Goal: Task Accomplishment & Management: Complete application form

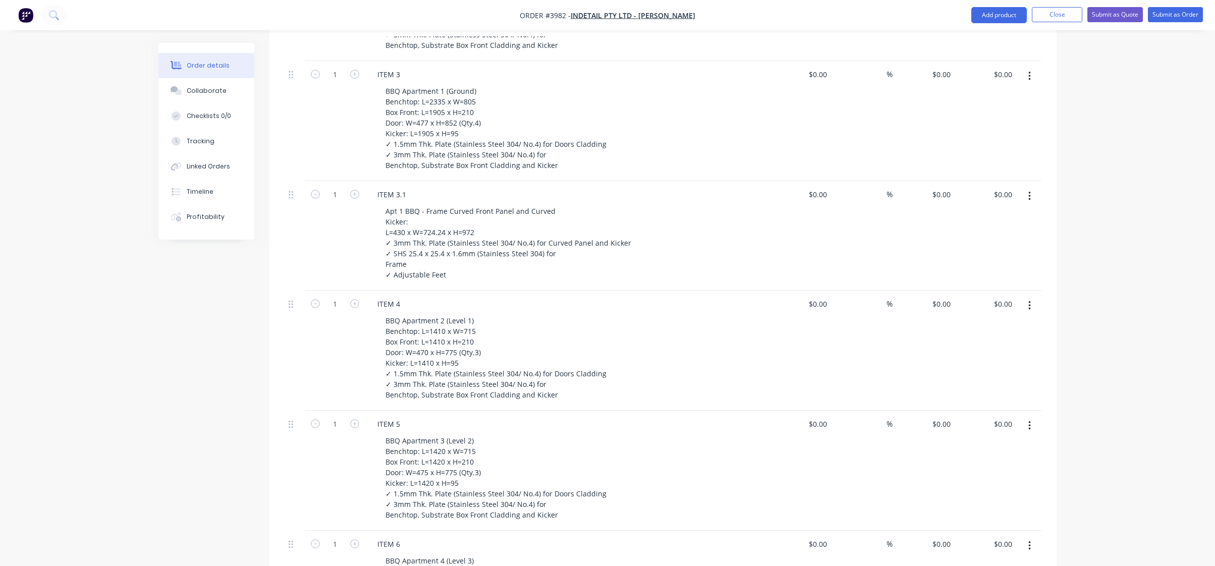
scroll to position [187, 0]
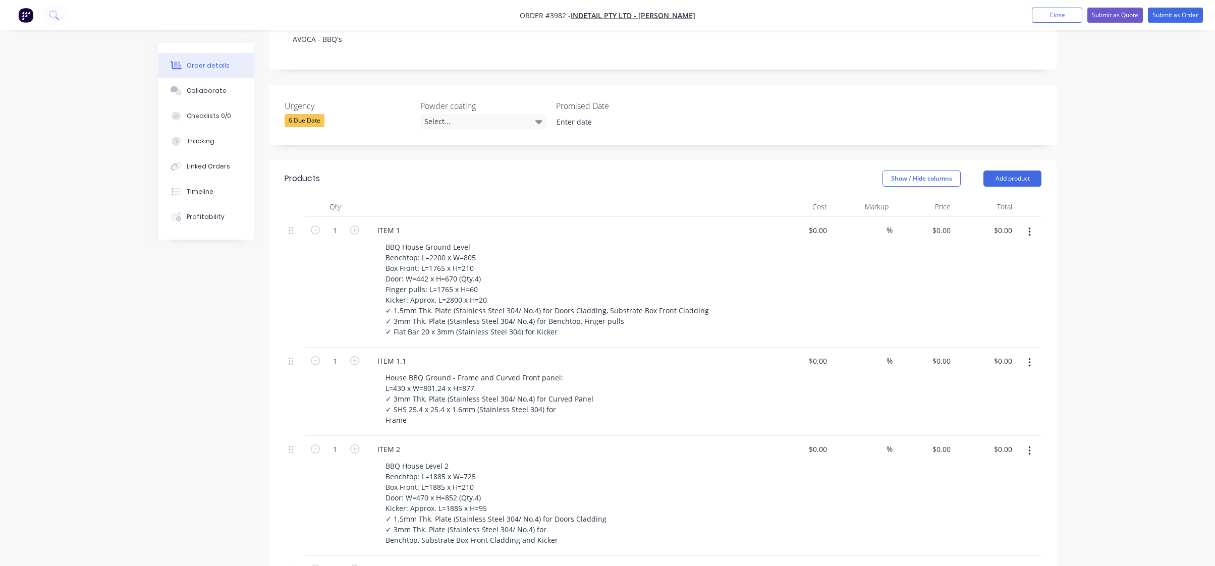
click at [327, 297] on div "1" at bounding box center [335, 282] width 61 height 131
click at [341, 412] on div "1" at bounding box center [335, 392] width 61 height 88
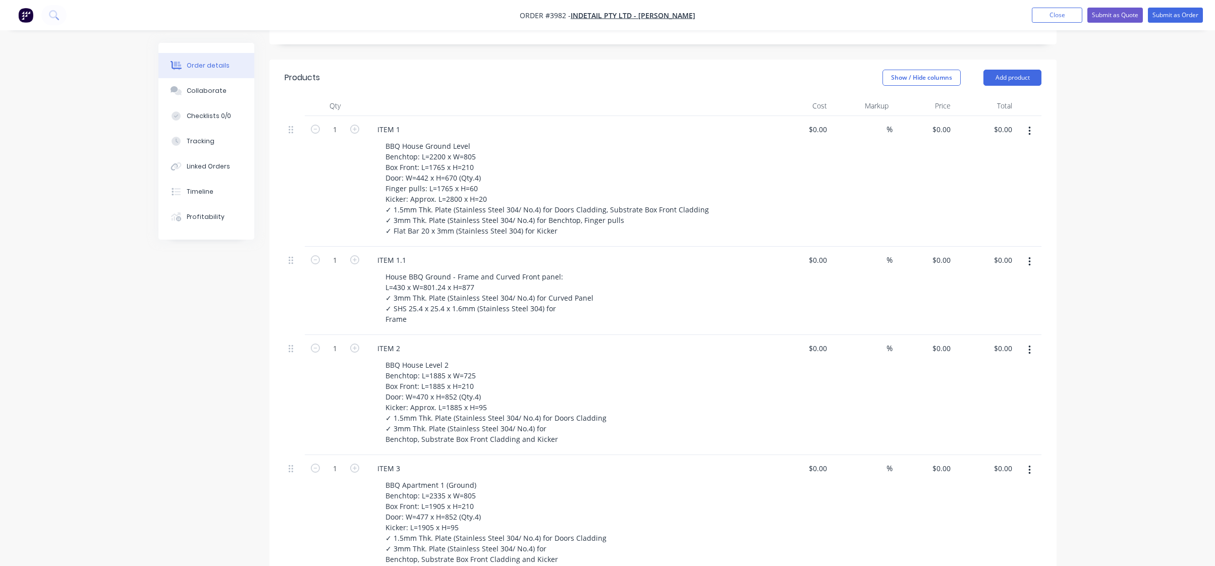
click at [347, 413] on div "1" at bounding box center [335, 395] width 61 height 120
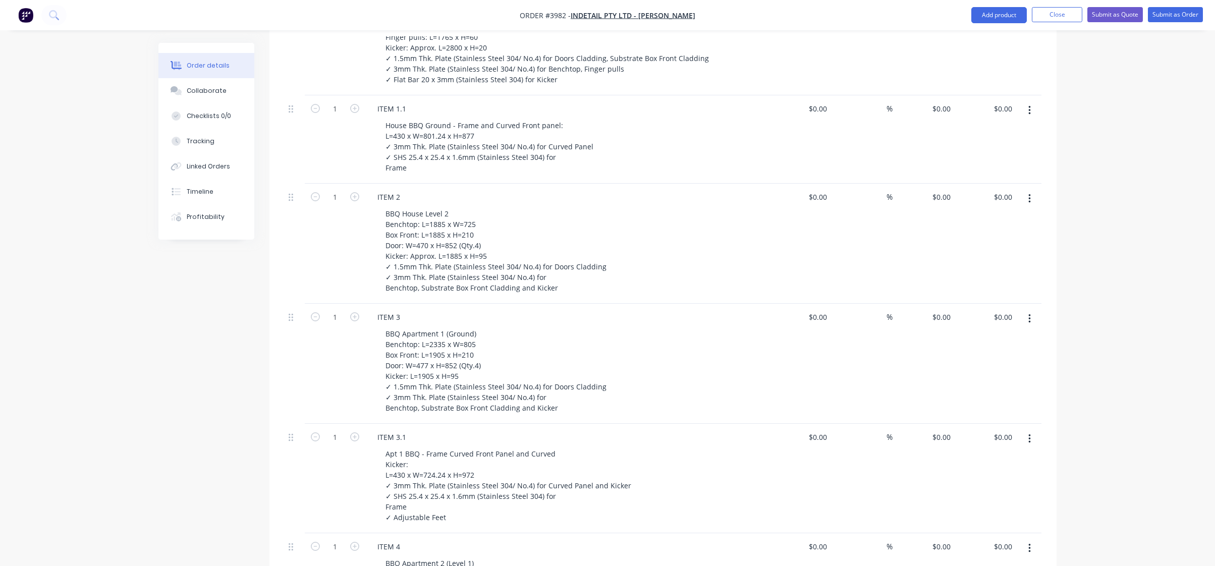
click at [343, 369] on div "1" at bounding box center [335, 364] width 61 height 120
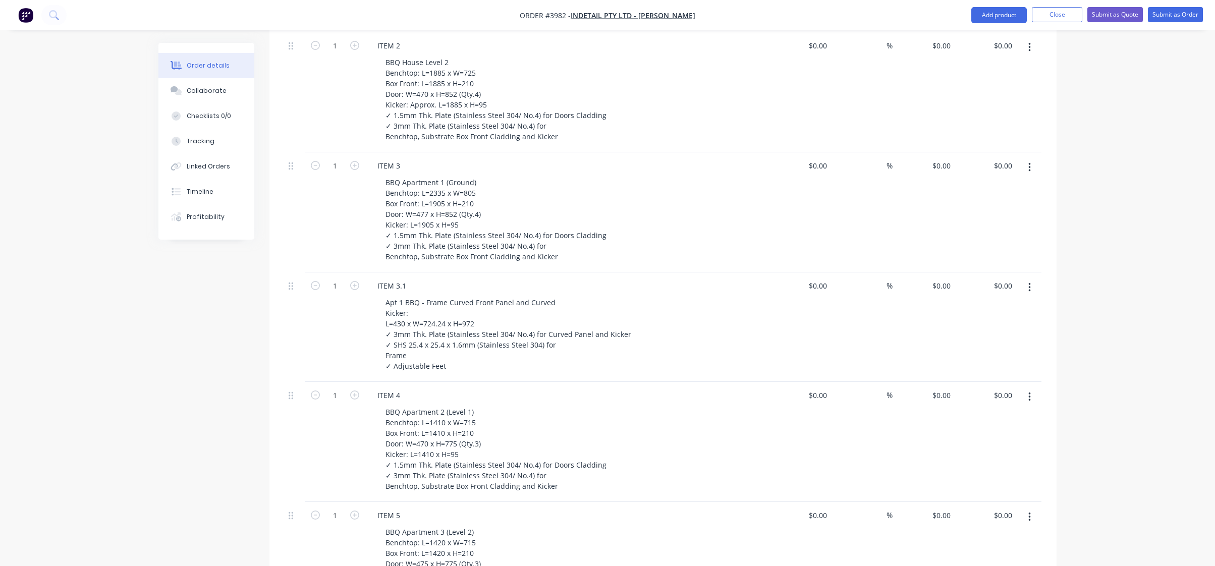
click at [331, 313] on div "1" at bounding box center [335, 326] width 61 height 109
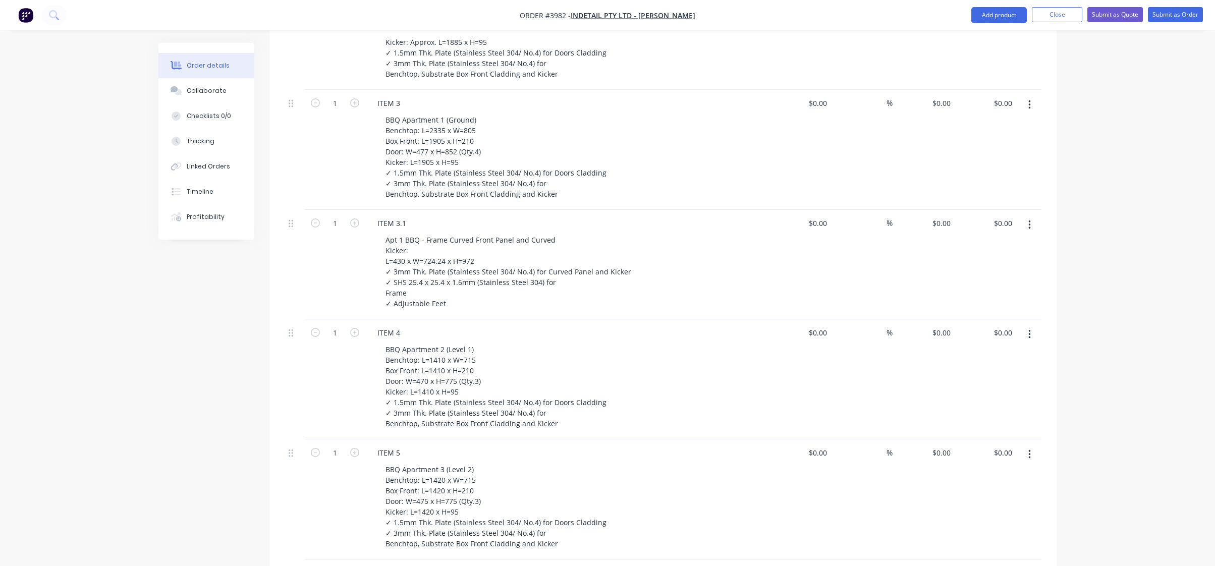
scroll to position [792, 0]
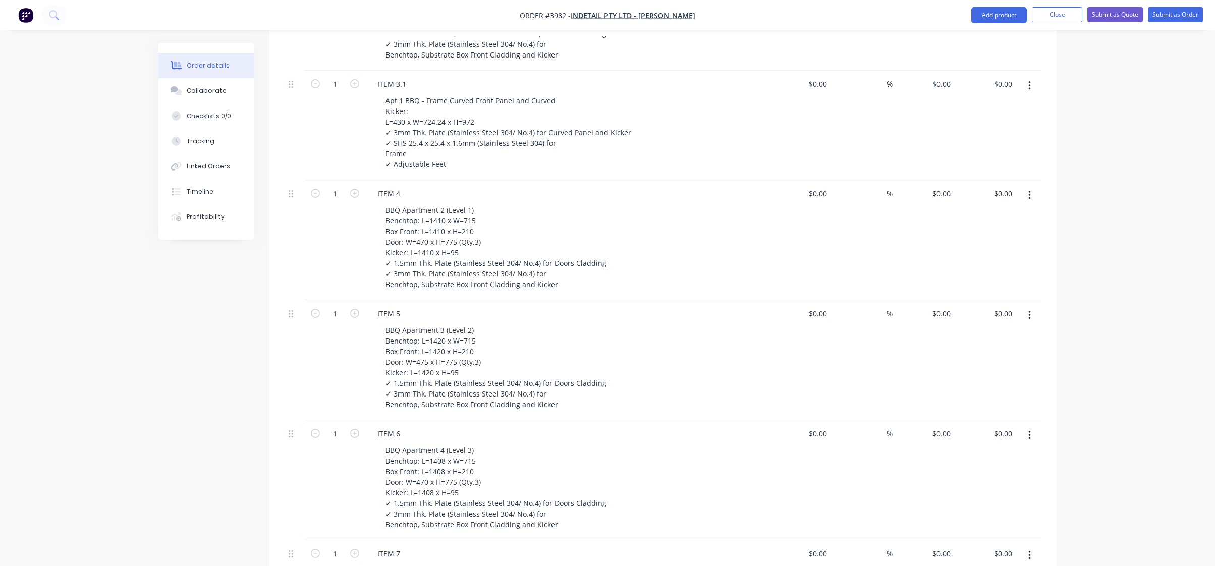
click at [340, 231] on div "1" at bounding box center [335, 240] width 61 height 120
click at [335, 361] on div "1" at bounding box center [335, 360] width 61 height 120
click at [320, 482] on div "1" at bounding box center [335, 480] width 61 height 120
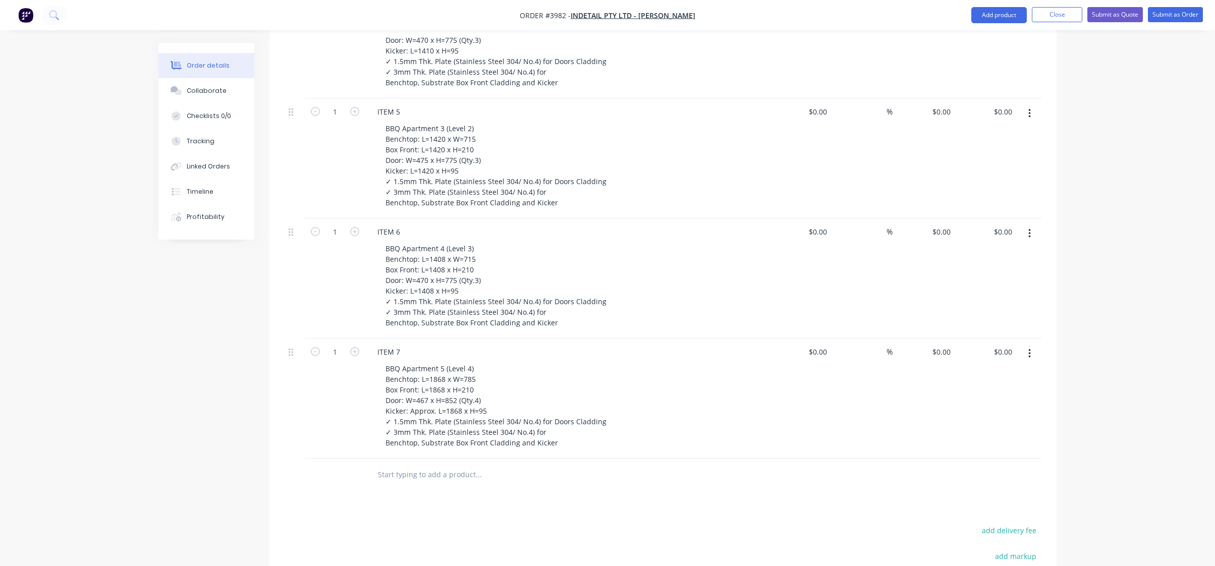
click at [340, 415] on div "1" at bounding box center [335, 398] width 61 height 120
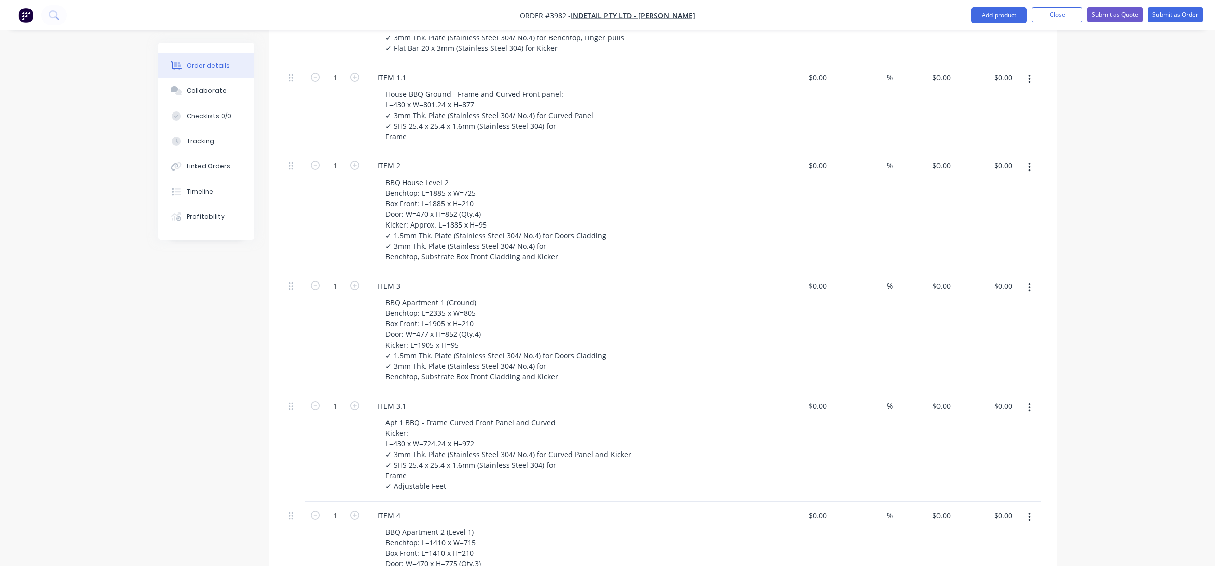
drag, startPoint x: 1002, startPoint y: 245, endPoint x: 1077, endPoint y: 130, distance: 136.7
click at [1077, 130] on div "Order details Collaborate Checklists 0/0 Tracking Linked Orders Timeline Profit…" at bounding box center [607, 401] width 1215 height 1742
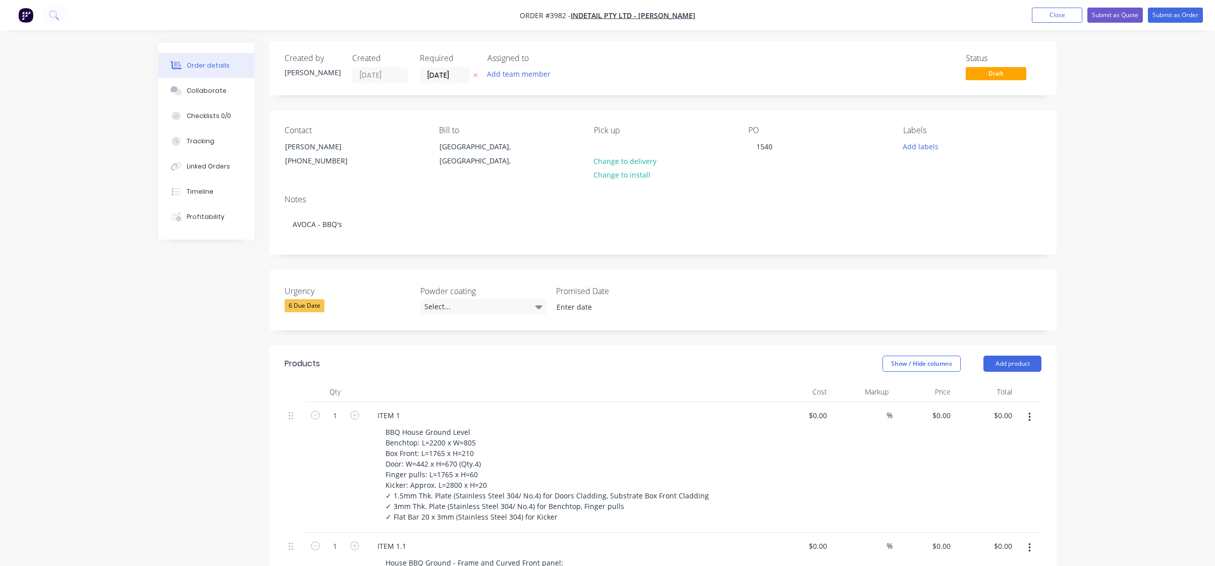
scroll to position [0, 0]
click at [1181, 15] on button "Submit as Order" at bounding box center [1175, 15] width 55 height 15
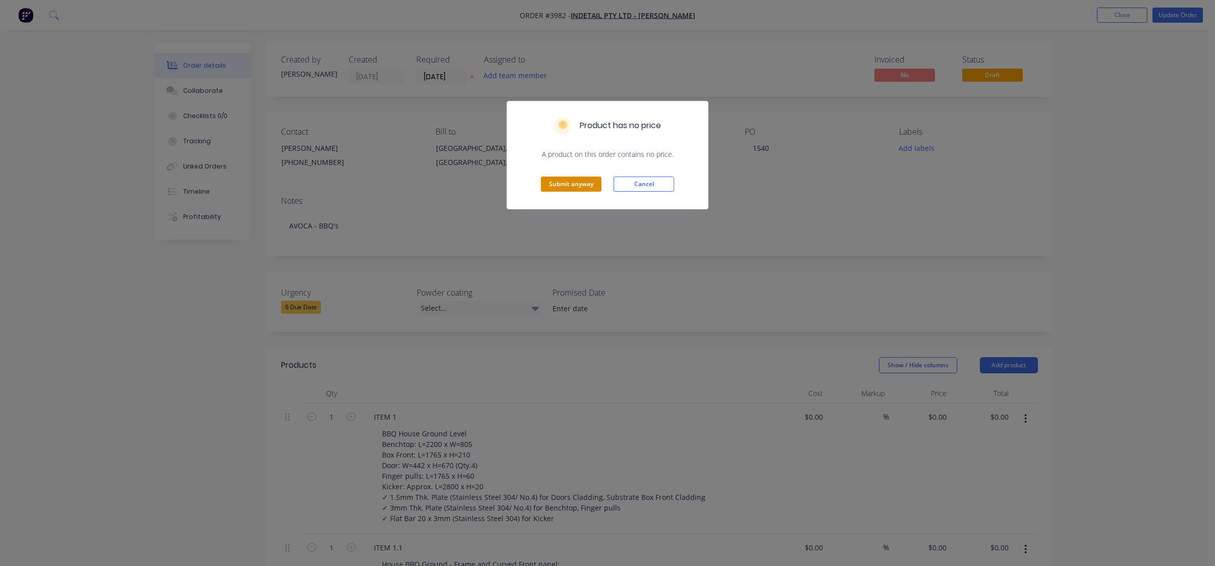
click at [587, 185] on button "Submit anyway" at bounding box center [571, 184] width 61 height 15
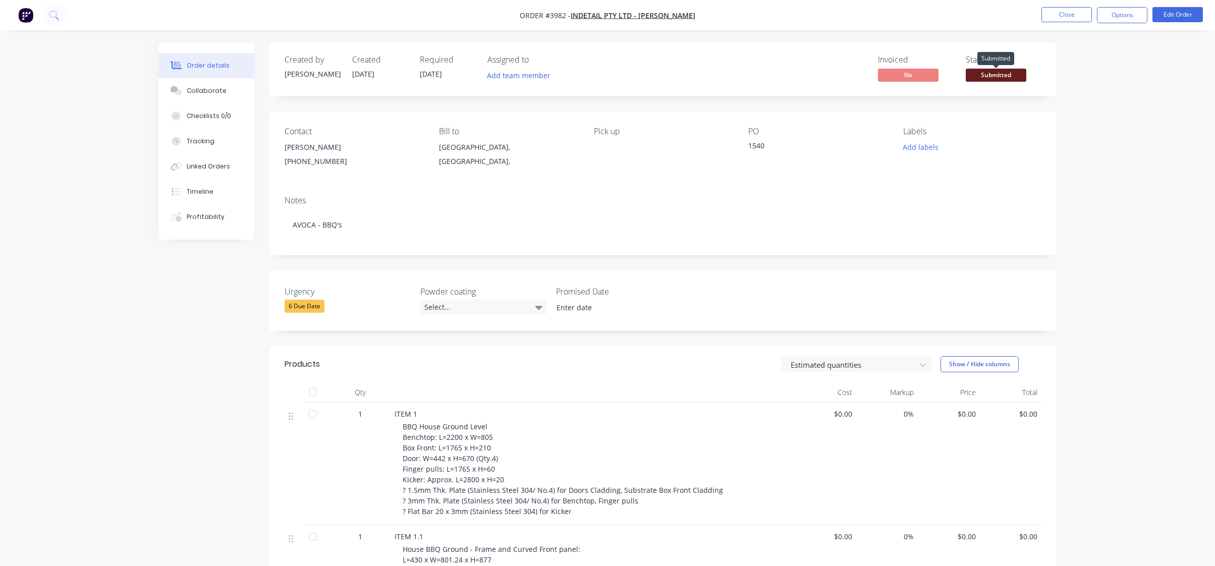
click at [1014, 68] on div "Submitted" at bounding box center [995, 59] width 37 height 20
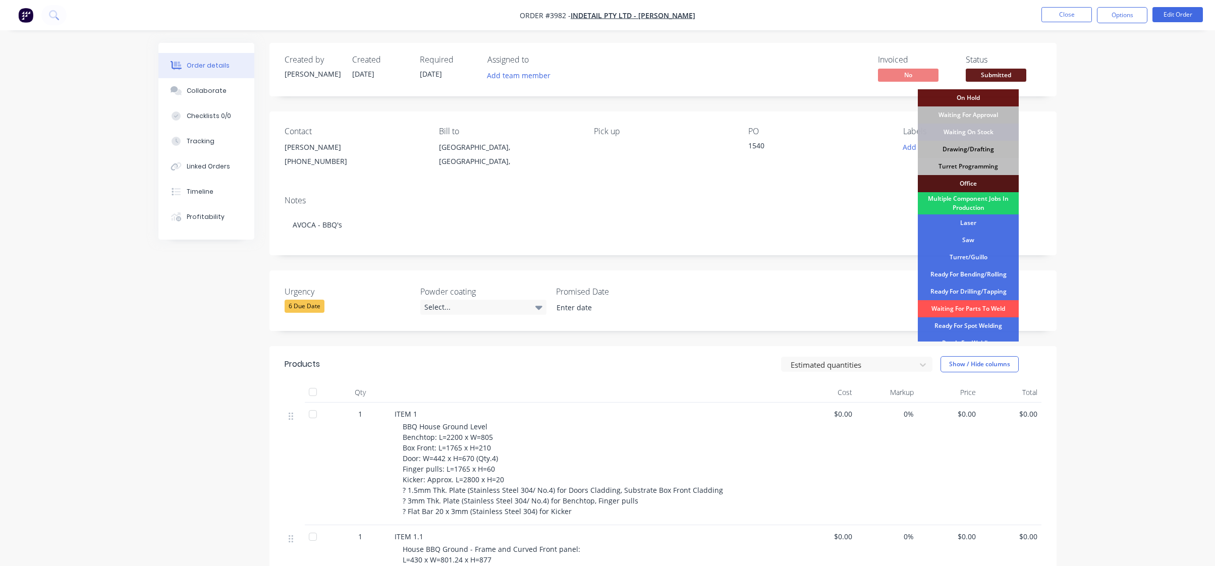
click at [976, 153] on div "Drawing/Drafting" at bounding box center [968, 149] width 101 height 17
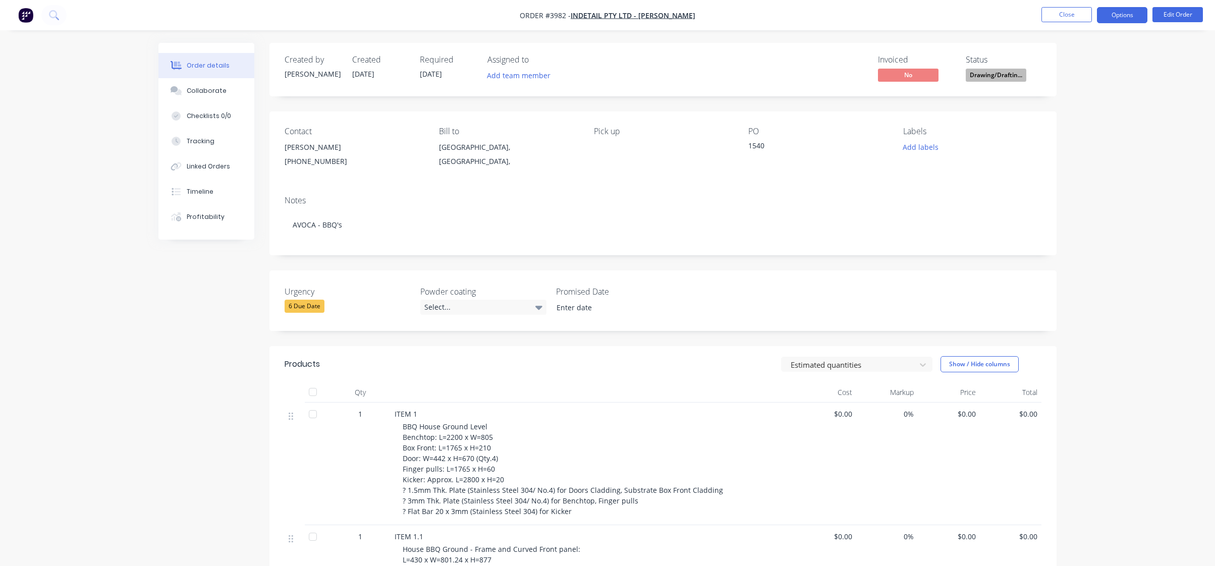
click at [1106, 19] on button "Options" at bounding box center [1122, 15] width 50 height 16
click at [1079, 128] on div "Work Order" at bounding box center [1091, 122] width 93 height 15
click at [1092, 109] on button "Without pricing" at bounding box center [1091, 101] width 111 height 20
